Goal: Transaction & Acquisition: Subscribe to service/newsletter

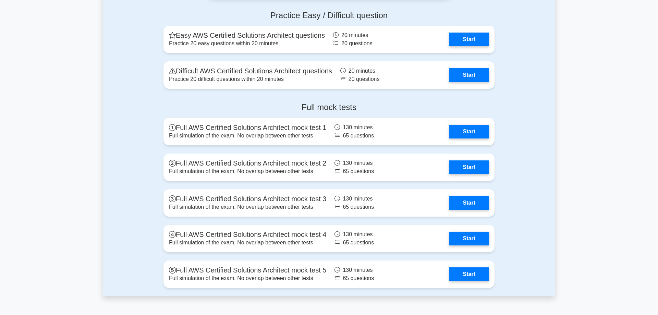
scroll to position [1574, 0]
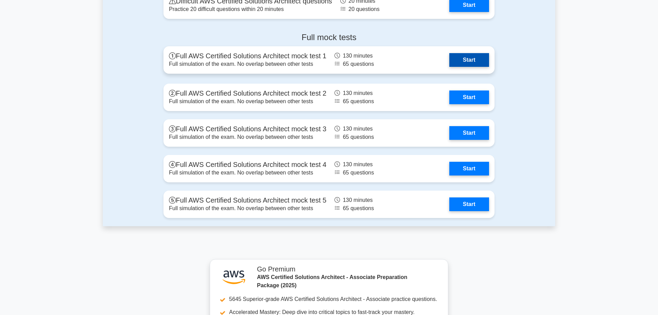
click at [468, 56] on link "Start" at bounding box center [470, 60] width 40 height 14
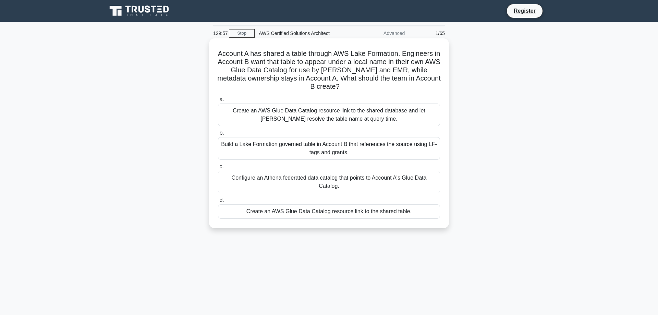
click at [286, 104] on div "Create an AWS Glue Data Catalog resource link to the shared database and let At…" at bounding box center [329, 115] width 222 height 23
click at [218, 102] on input "a. Create an AWS Glue Data Catalog resource link to the shared database and let…" at bounding box center [218, 99] width 0 height 4
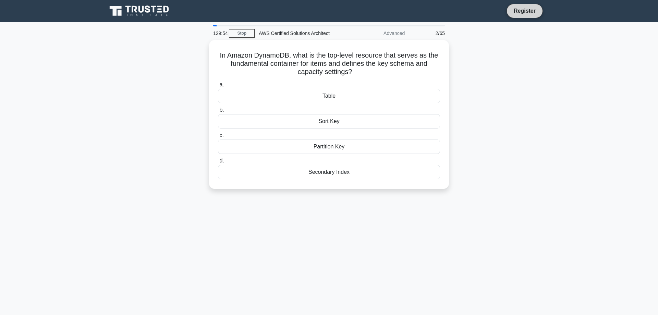
click at [521, 11] on link "Register" at bounding box center [525, 11] width 30 height 9
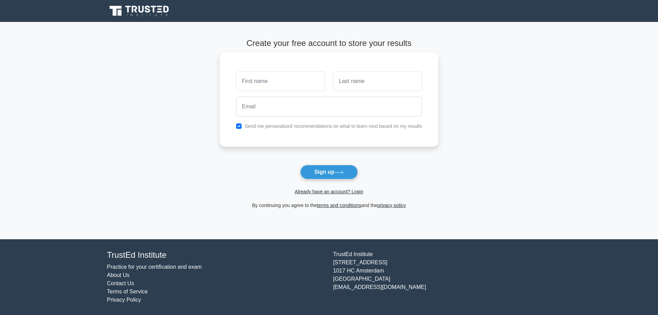
click at [261, 77] on input "text" at bounding box center [280, 81] width 89 height 20
click at [334, 173] on button "Sign up" at bounding box center [329, 172] width 58 height 14
click at [264, 81] on input "text" at bounding box center [280, 81] width 89 height 20
type input "thomas"
type input "gery"
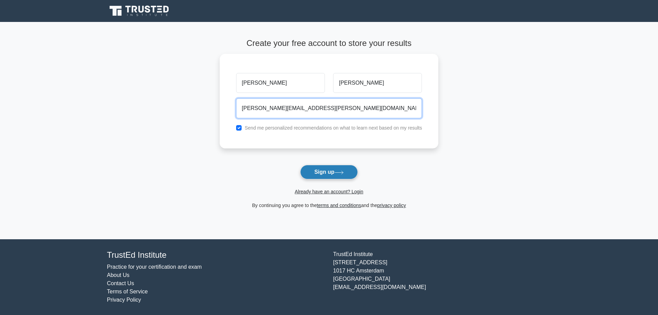
type input "gery.thomas@hotmail.fr"
click at [323, 173] on button "Sign up" at bounding box center [329, 172] width 58 height 14
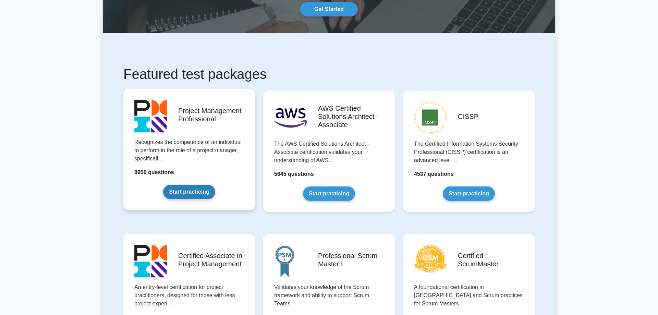
scroll to position [70, 0]
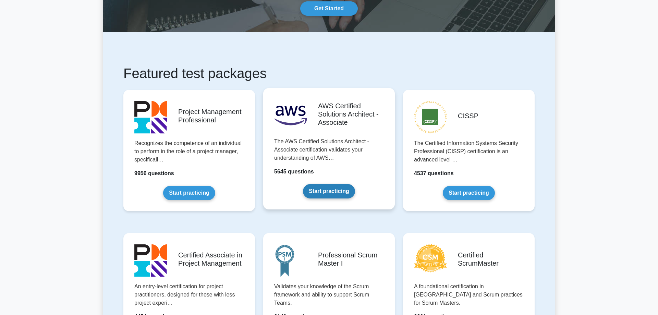
click at [323, 192] on link "Start practicing" at bounding box center [329, 191] width 52 height 14
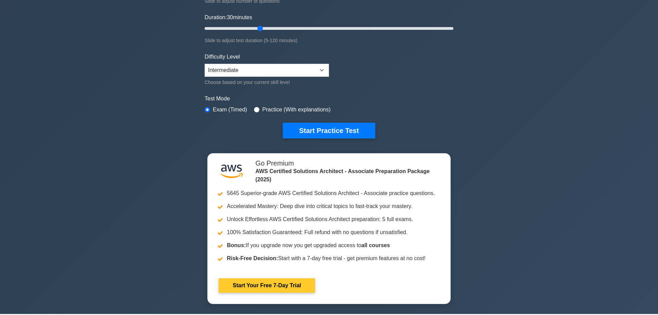
scroll to position [140, 0]
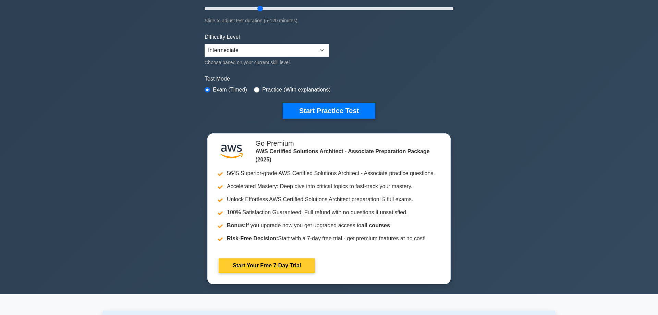
click at [266, 265] on link "Start Your Free 7-Day Trial" at bounding box center [267, 266] width 96 height 14
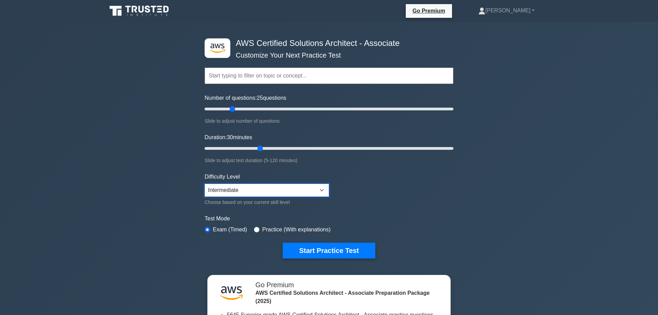
click at [253, 188] on select "Beginner Intermediate Expert" at bounding box center [267, 190] width 124 height 13
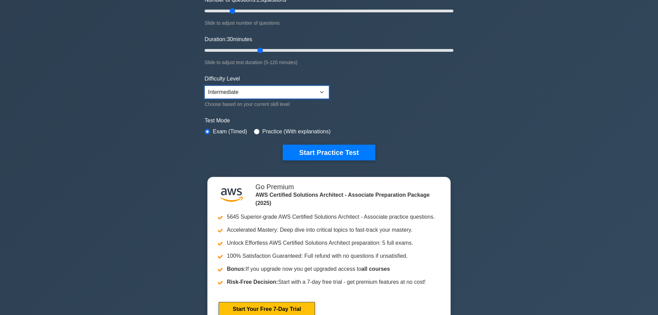
scroll to position [105, 0]
